Goal: Task Accomplishment & Management: Manage account settings

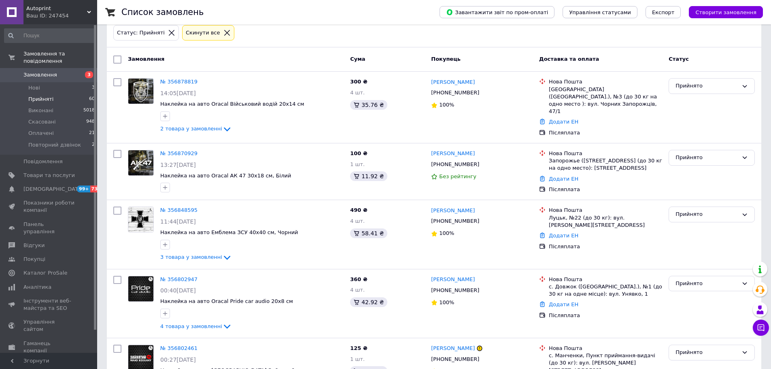
scroll to position [121, 0]
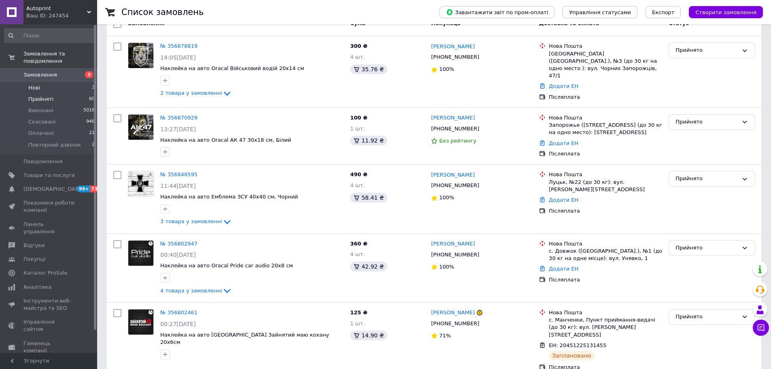
click at [57, 82] on li "Нові 3" at bounding box center [50, 87] width 100 height 11
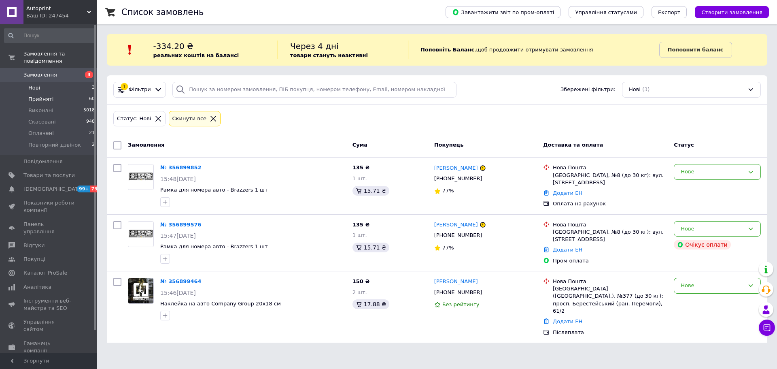
click at [52, 94] on li "Прийняті 60" at bounding box center [50, 98] width 100 height 11
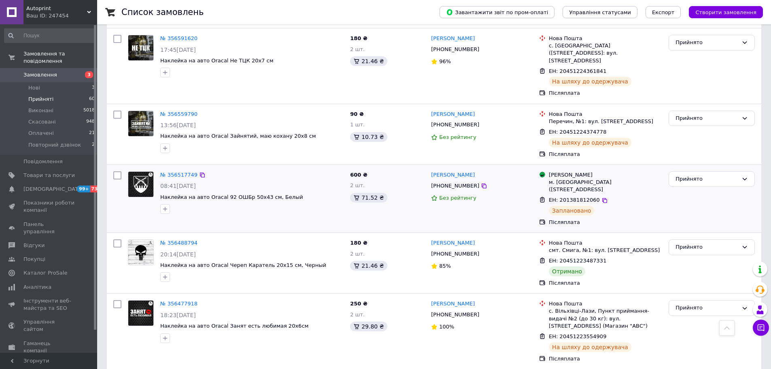
scroll to position [1416, 0]
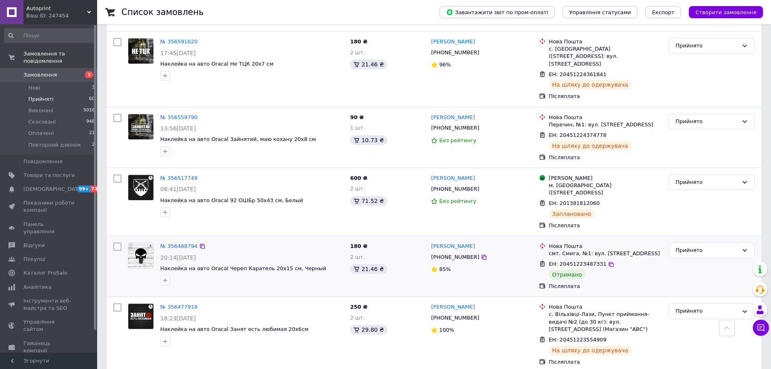
click at [678, 239] on div "Прийнято" at bounding box center [711, 266] width 93 height 54
click at [685, 246] on div "Прийнято" at bounding box center [706, 250] width 63 height 8
click at [690, 260] on li "Виконано" at bounding box center [711, 267] width 85 height 15
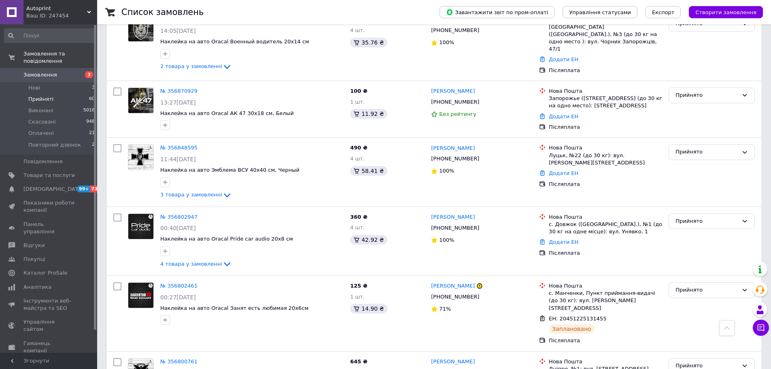
scroll to position [125, 0]
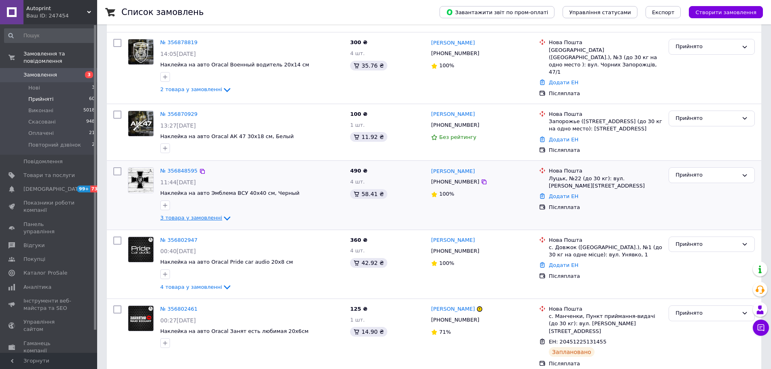
click at [222, 223] on icon at bounding box center [227, 218] width 10 height 10
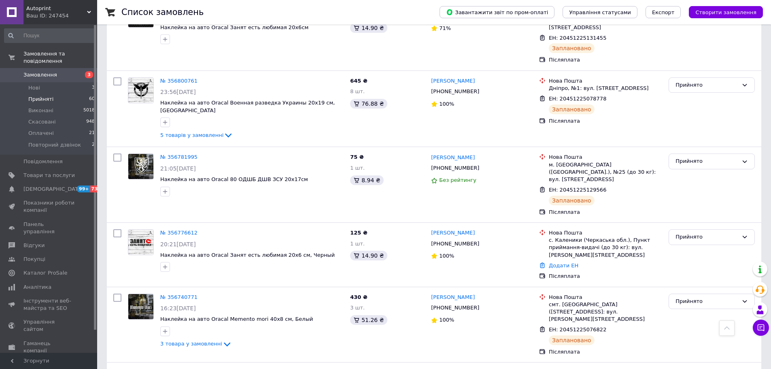
scroll to position [526, 0]
click at [223, 130] on icon at bounding box center [228, 135] width 10 height 10
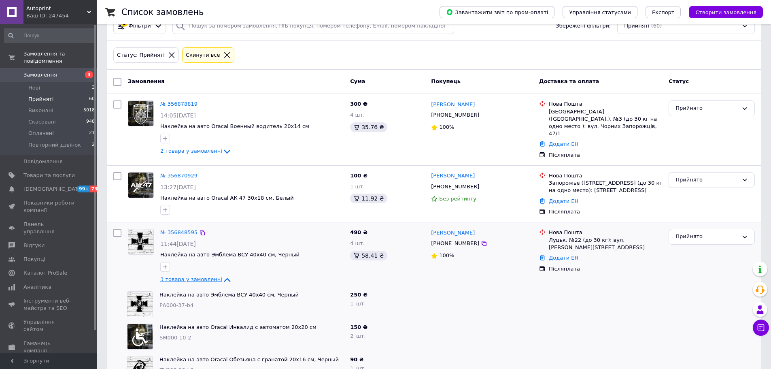
scroll to position [0, 0]
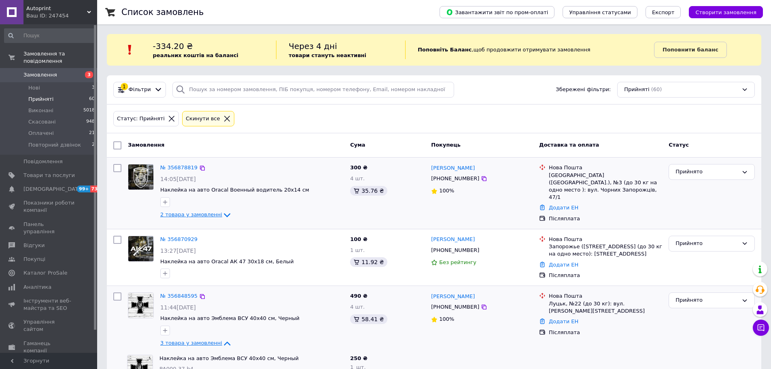
click at [222, 214] on icon at bounding box center [227, 215] width 10 height 10
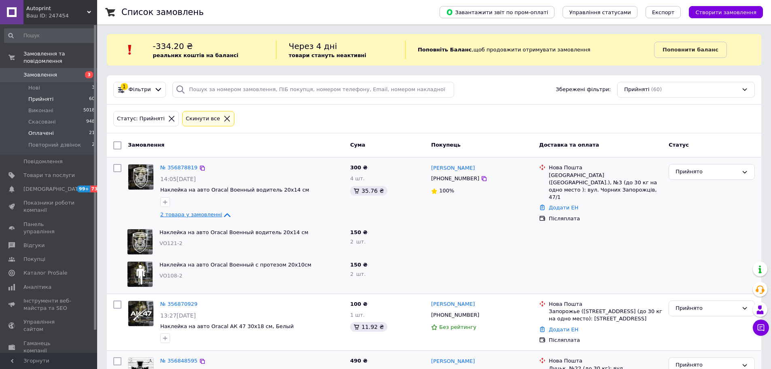
click at [49, 129] on span "Оплачені" at bounding box center [40, 132] width 25 height 7
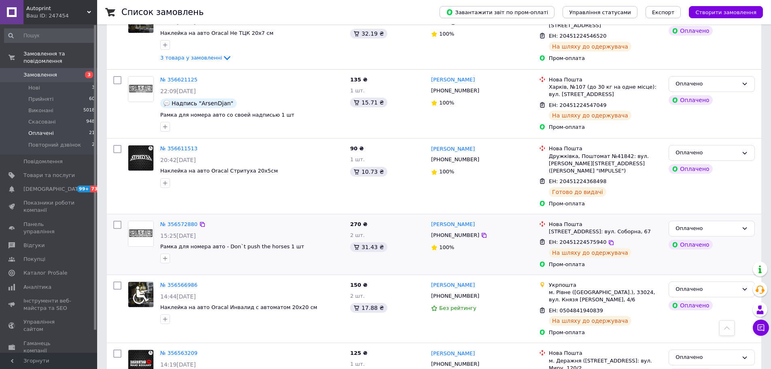
scroll to position [769, 0]
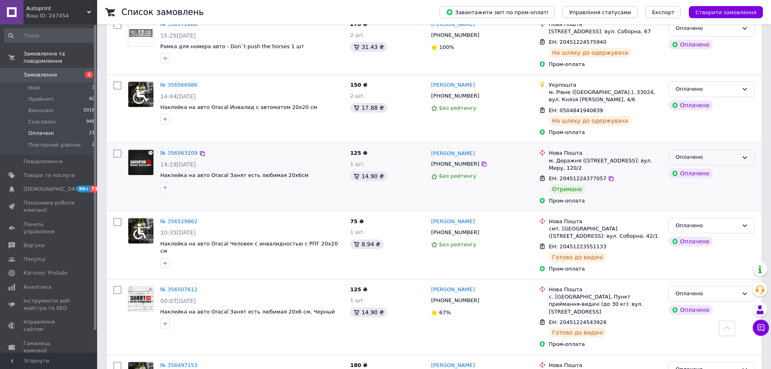
click at [715, 153] on div "Оплачено" at bounding box center [706, 157] width 63 height 8
click at [695, 182] on li "Виконано" at bounding box center [711, 189] width 85 height 15
click at [47, 95] on span "Прийняті" at bounding box center [40, 98] width 25 height 7
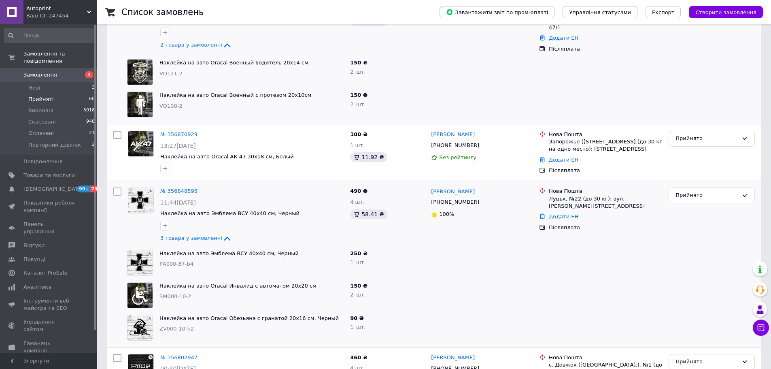
scroll to position [243, 0]
